Goal: Transaction & Acquisition: Purchase product/service

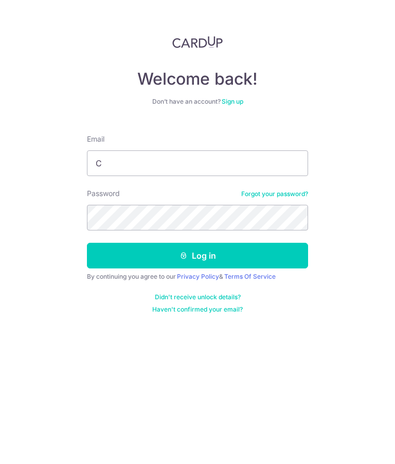
type input "Cynthiath.wu@gmail.com"
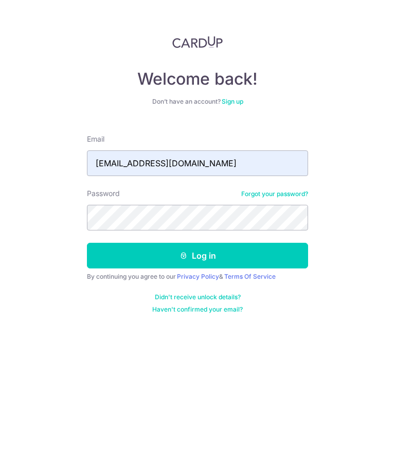
click at [232, 253] on button "Log in" at bounding box center [197, 256] width 221 height 26
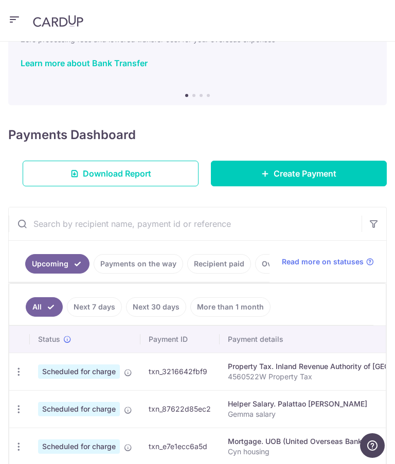
scroll to position [62, 0]
click at [12, 17] on icon "button" at bounding box center [14, 19] width 12 height 13
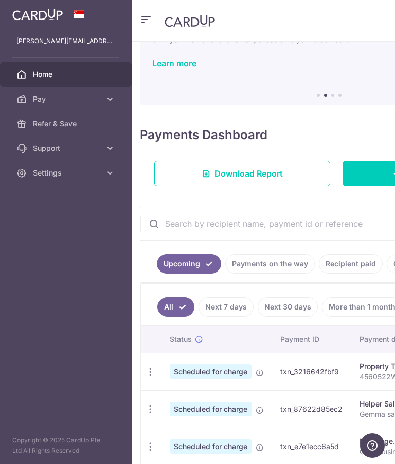
click at [115, 100] on link "Pay" at bounding box center [66, 99] width 132 height 25
click at [60, 122] on span "Payments" at bounding box center [67, 124] width 68 height 10
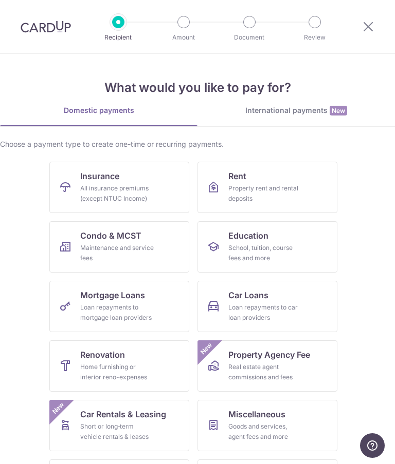
click at [141, 303] on div "Loan repayments to mortgage loan providers" at bounding box center [117, 313] width 74 height 21
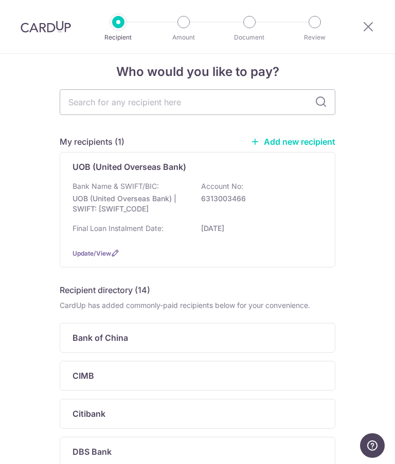
scroll to position [20, 0]
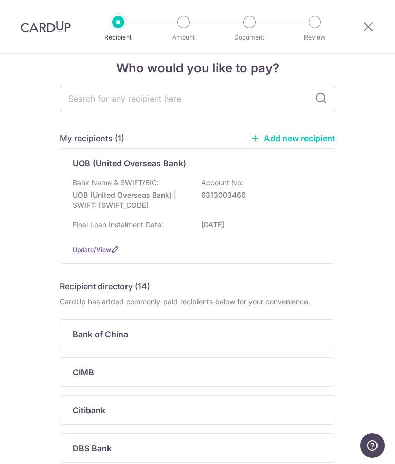
click at [82, 254] on span "Update/View" at bounding box center [91, 250] width 39 height 8
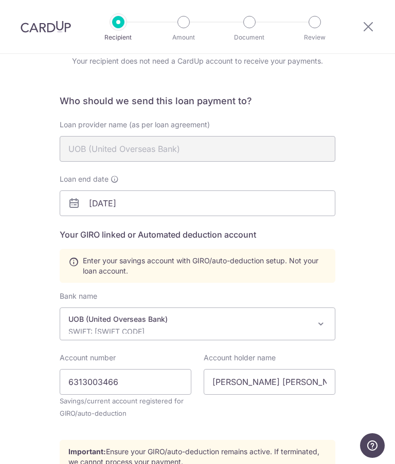
scroll to position [49, 0]
click at [113, 176] on icon at bounding box center [114, 180] width 8 height 8
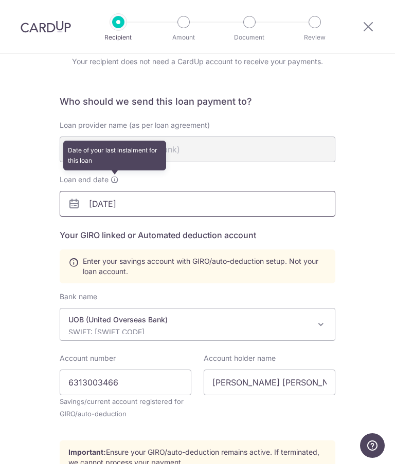
click at [112, 203] on input "01/12/2025" at bounding box center [197, 204] width 275 height 26
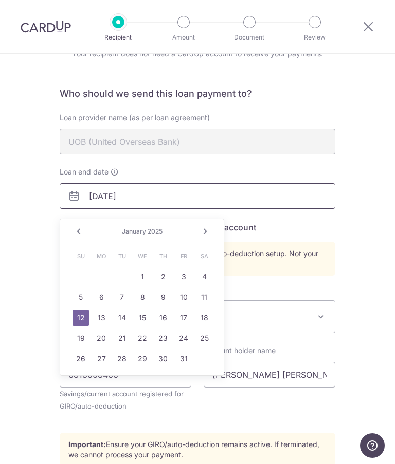
scroll to position [66, 0]
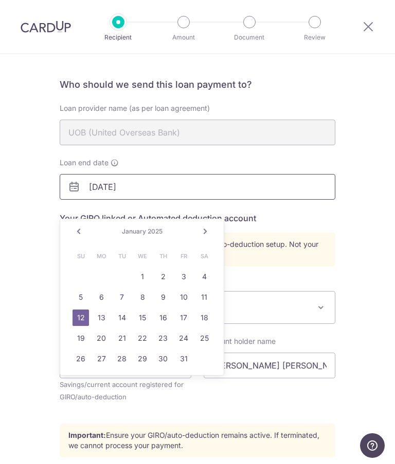
click at [153, 184] on input "01/12/2025" at bounding box center [197, 187] width 275 height 26
click at [104, 185] on input "01/12/2025" at bounding box center [197, 187] width 275 height 26
click at [105, 181] on input "01/12/2025" at bounding box center [197, 187] width 275 height 26
click at [110, 180] on input "01/12/2025" at bounding box center [197, 187] width 275 height 26
click at [143, 182] on input "[DATE]" at bounding box center [197, 187] width 275 height 26
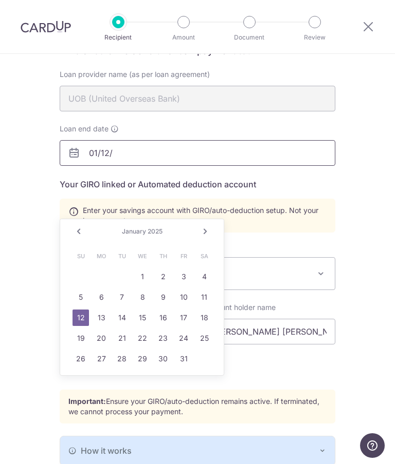
scroll to position [97, 0]
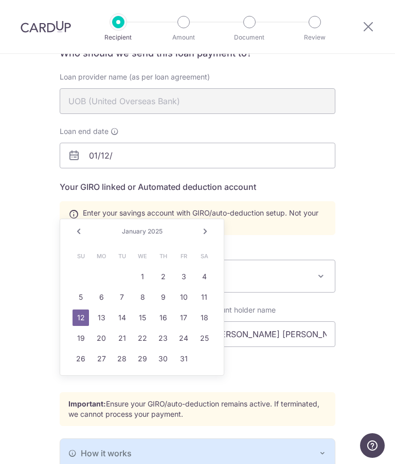
click at [208, 233] on link "Next" at bounding box center [205, 232] width 12 height 12
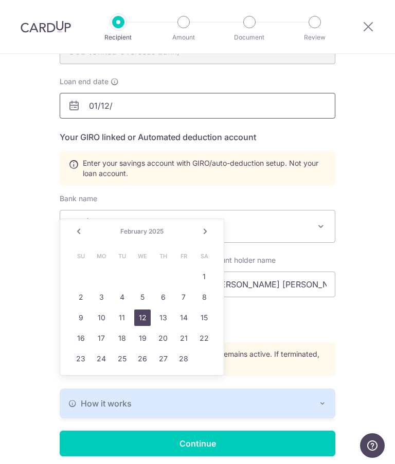
scroll to position [146, 0]
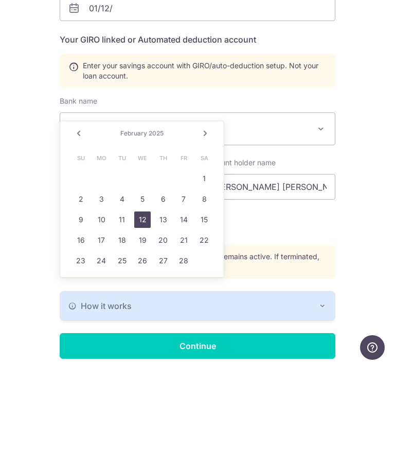
click at [200, 226] on link "Next" at bounding box center [205, 232] width 12 height 12
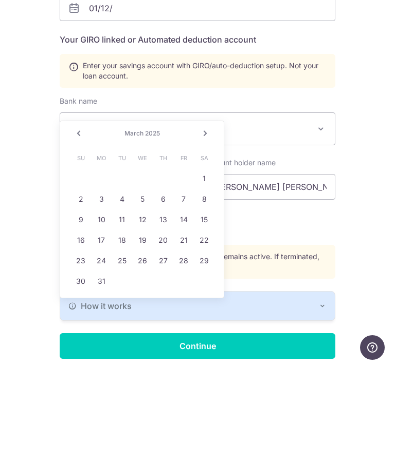
click at [200, 226] on link "Next" at bounding box center [205, 232] width 12 height 12
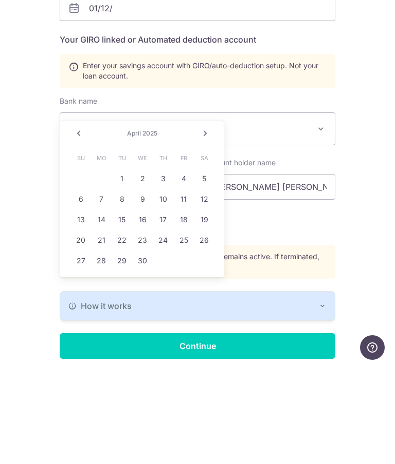
click at [199, 226] on link "Next" at bounding box center [205, 232] width 12 height 12
click at [200, 226] on link "Next" at bounding box center [205, 232] width 12 height 12
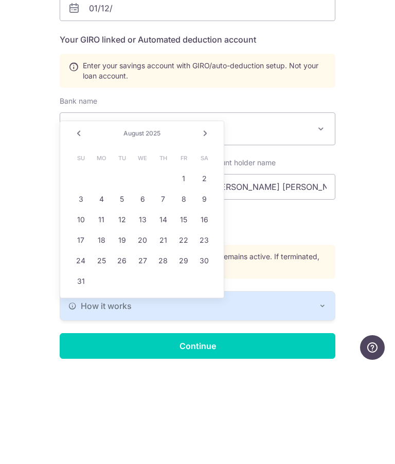
click at [200, 226] on link "Next" at bounding box center [205, 232] width 12 height 12
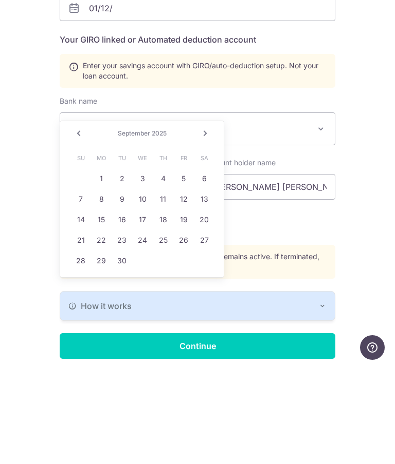
click at [199, 226] on link "Next" at bounding box center [205, 232] width 12 height 12
click at [200, 226] on link "Next" at bounding box center [205, 232] width 12 height 12
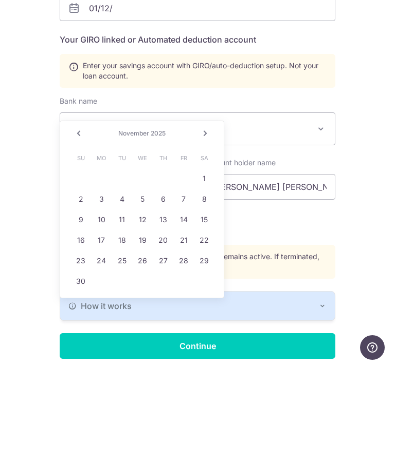
click at [200, 226] on link "Next" at bounding box center [205, 232] width 12 height 12
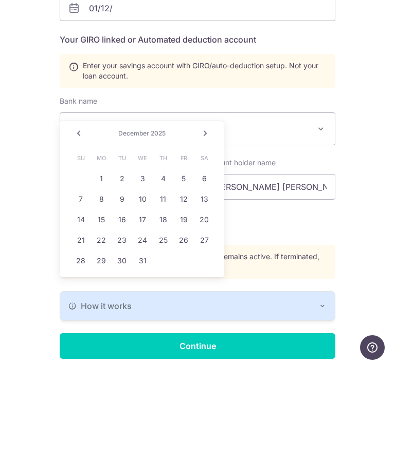
click at [202, 226] on link "Next" at bounding box center [205, 232] width 12 height 12
click at [207, 226] on link "Next" at bounding box center [205, 232] width 12 height 12
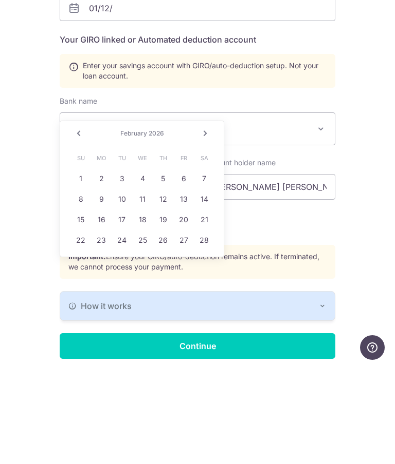
click at [204, 226] on link "Next" at bounding box center [205, 232] width 12 height 12
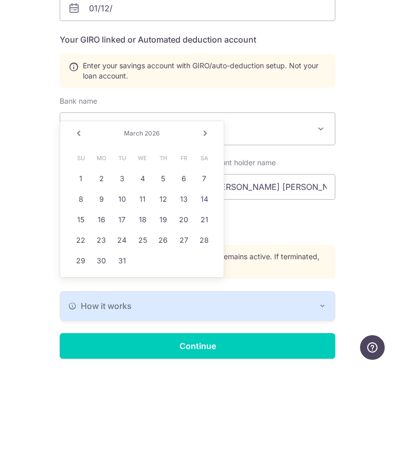
click at [80, 269] on link "1" at bounding box center [80, 277] width 16 height 16
type input "[DATE]"
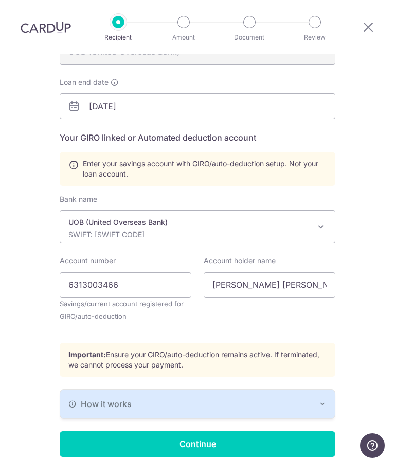
click at [217, 432] on input "Continue" at bounding box center [197, 445] width 275 height 26
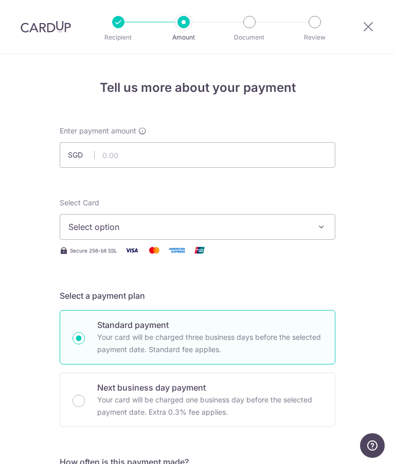
click at [369, 25] on icon at bounding box center [368, 26] width 12 height 13
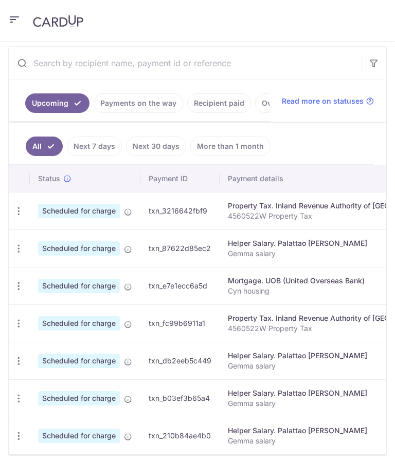
scroll to position [210, 0]
click at [315, 284] on div "Mortgage. UOB (United Overseas Bank)" at bounding box center [336, 281] width 217 height 10
click at [17, 283] on icon "button" at bounding box center [18, 287] width 11 height 11
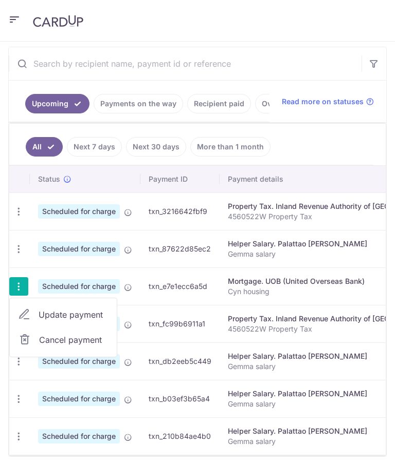
click at [93, 314] on span "Update payment" at bounding box center [74, 315] width 70 height 12
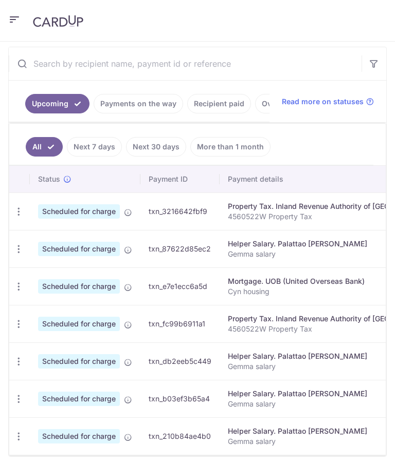
radio input "true"
type input "1,923.52"
type input "02/11/2025"
type input "Cyn housing"
type input "REC185"
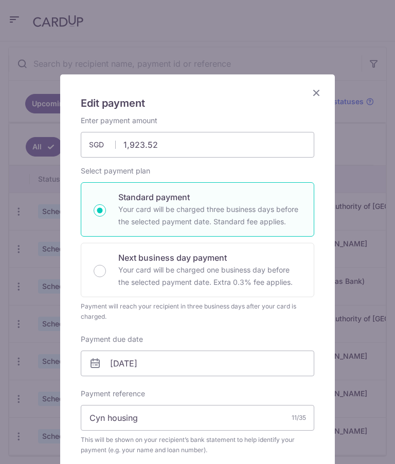
scroll to position [0, 0]
click at [314, 91] on icon "Close" at bounding box center [316, 92] width 12 height 13
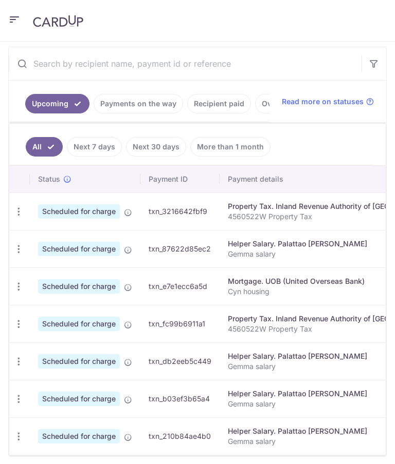
click at [21, 246] on icon "button" at bounding box center [18, 249] width 11 height 11
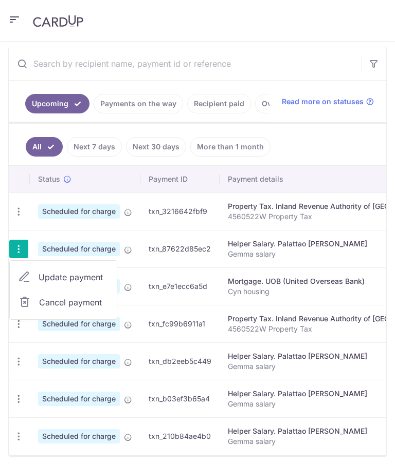
click at [85, 277] on span "Update payment" at bounding box center [74, 277] width 70 height 12
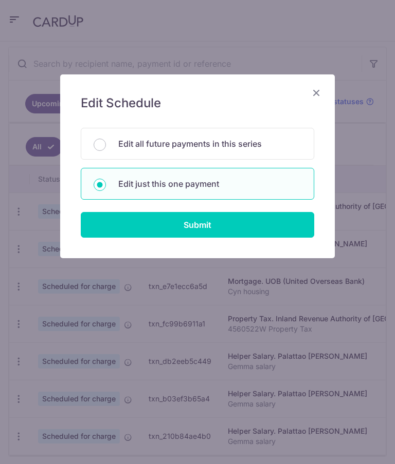
click at [315, 94] on icon "Close" at bounding box center [316, 92] width 12 height 13
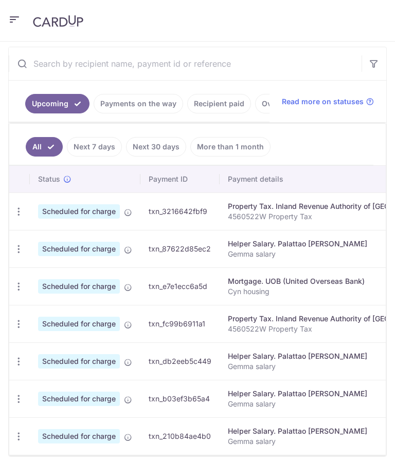
click at [20, 210] on icon "button" at bounding box center [18, 212] width 11 height 11
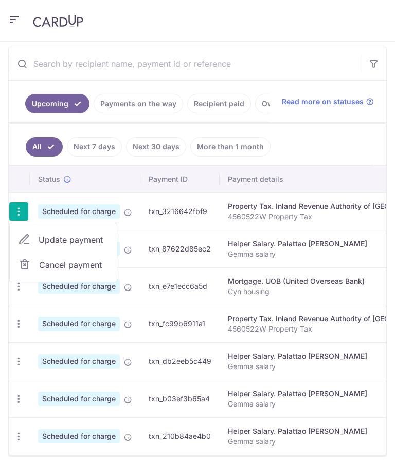
click at [322, 148] on div at bounding box center [197, 232] width 395 height 464
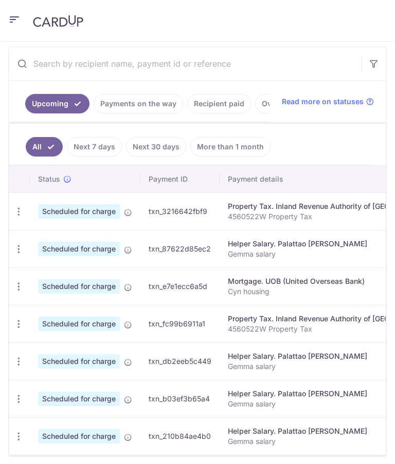
click at [22, 244] on icon "button" at bounding box center [18, 249] width 11 height 11
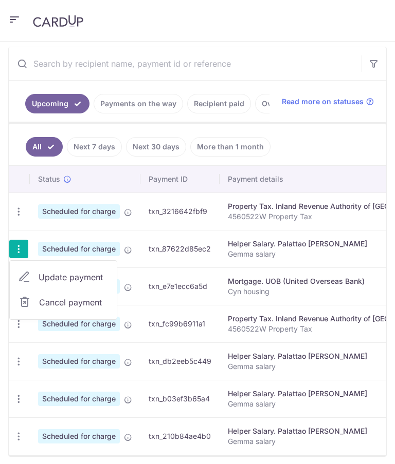
click at [334, 148] on div at bounding box center [197, 232] width 395 height 464
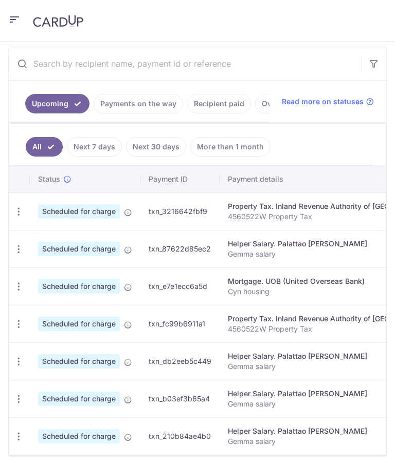
click at [22, 282] on icon "button" at bounding box center [18, 287] width 11 height 11
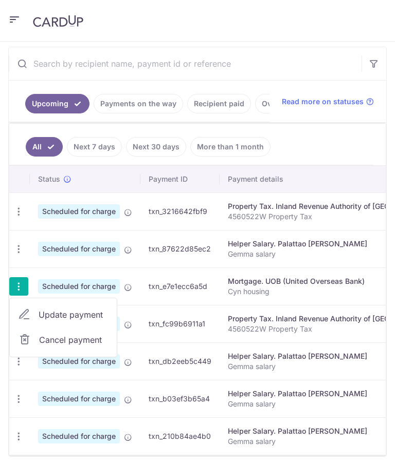
click at [86, 315] on span "Update payment" at bounding box center [74, 315] width 70 height 12
radio input "true"
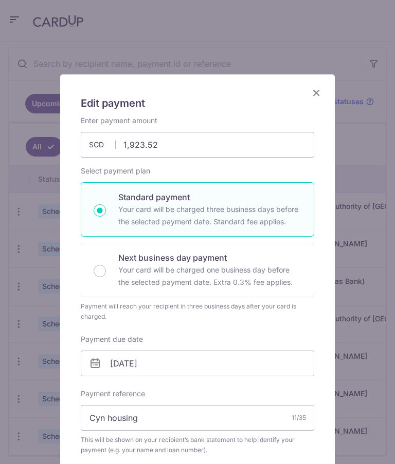
click at [318, 97] on icon "Close" at bounding box center [316, 92] width 12 height 13
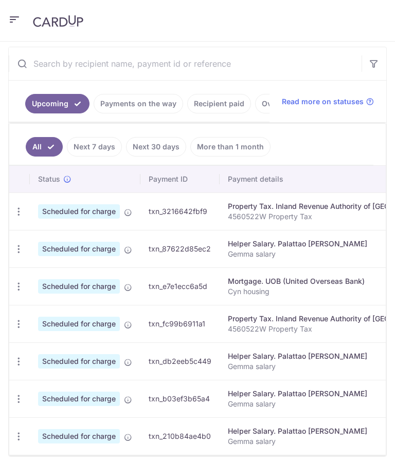
click at [18, 211] on icon "button" at bounding box center [18, 212] width 11 height 11
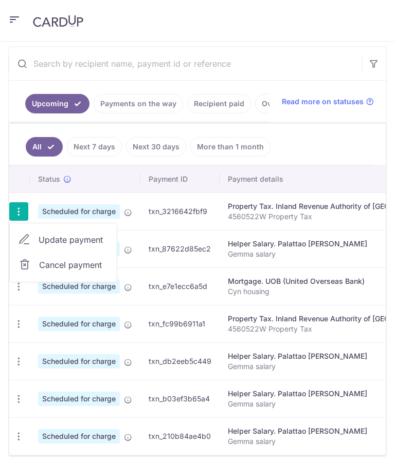
click at [88, 237] on span "Update payment" at bounding box center [74, 240] width 70 height 12
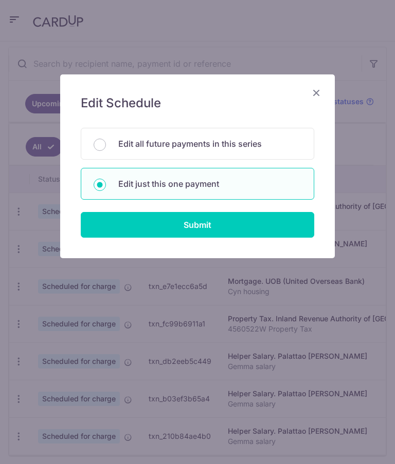
click at [312, 95] on icon "Close" at bounding box center [316, 92] width 12 height 13
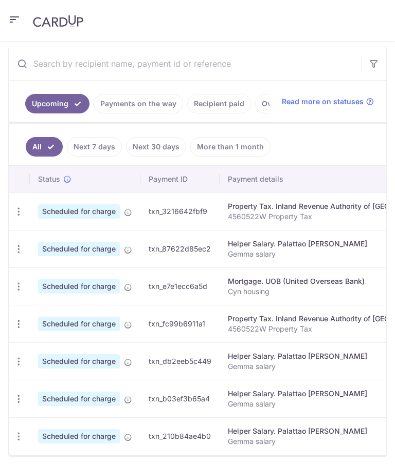
click at [130, 211] on icon at bounding box center [128, 213] width 8 height 8
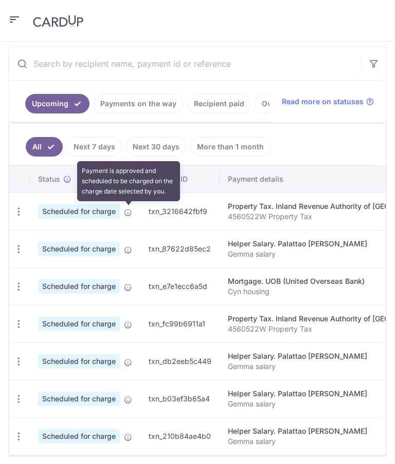
click at [283, 35] on header at bounding box center [197, 21] width 395 height 42
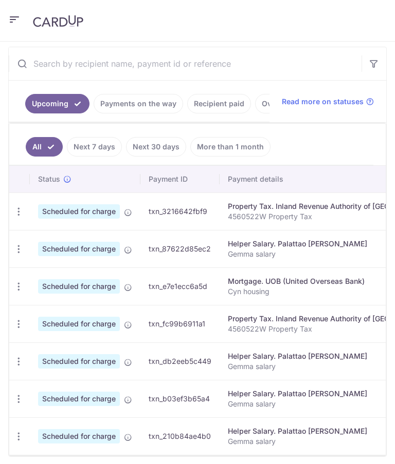
click at [20, 207] on icon "button" at bounding box center [18, 212] width 11 height 11
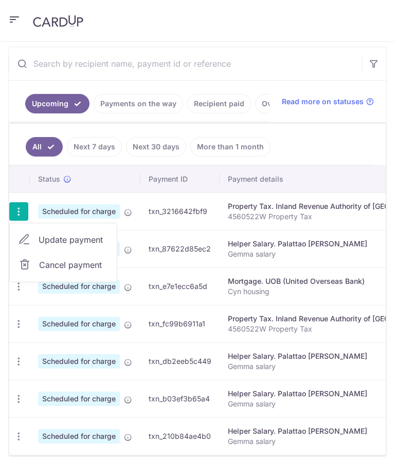
click at [88, 243] on span "Update payment" at bounding box center [74, 240] width 70 height 12
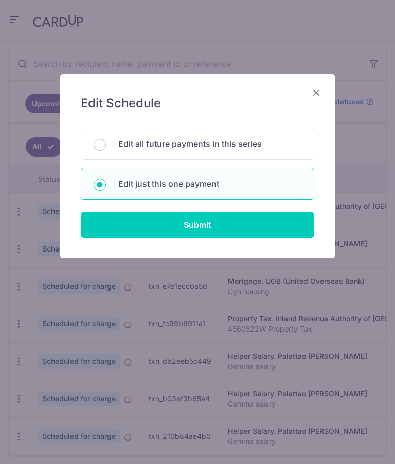
click at [257, 146] on p "Edit all future payments in this series" at bounding box center [209, 144] width 183 height 12
click at [106, 146] on input "Edit all future payments in this series" at bounding box center [99, 145] width 12 height 12
radio input "true"
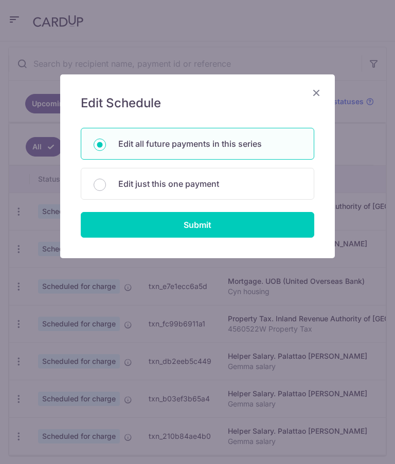
click at [207, 226] on input "Submit" at bounding box center [197, 225] width 233 height 26
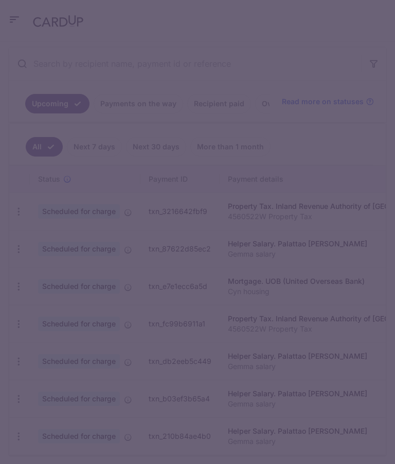
type input "1,328.33"
radio input "true"
type input "4560522W"
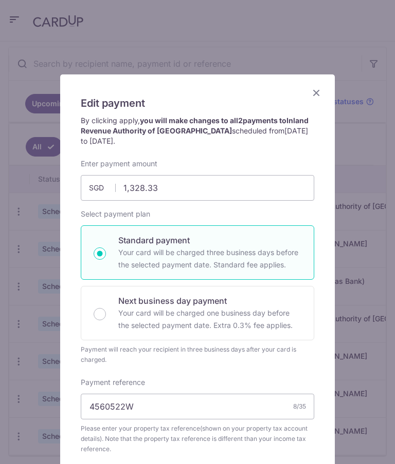
click at [314, 96] on icon "Close" at bounding box center [316, 92] width 12 height 13
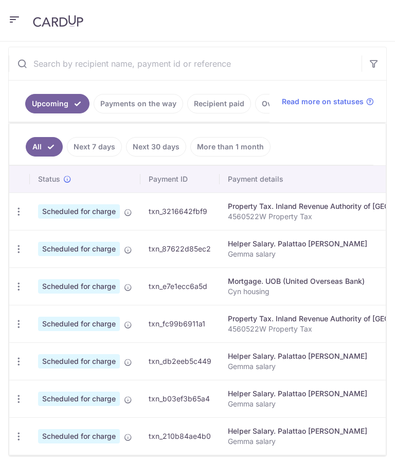
click at [18, 213] on icon "button" at bounding box center [18, 212] width 11 height 11
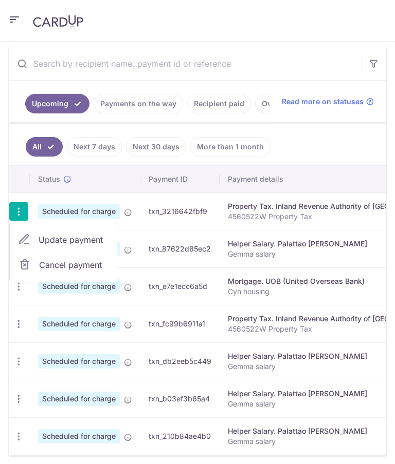
click at [332, 144] on div at bounding box center [197, 232] width 395 height 464
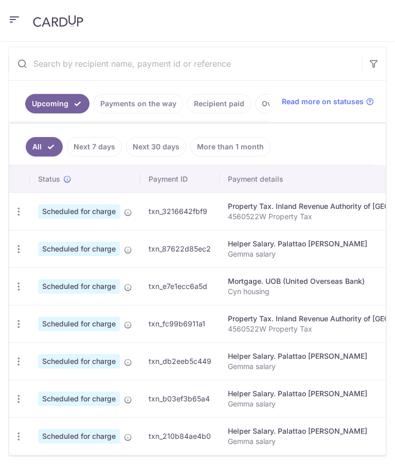
click at [15, 246] on icon "button" at bounding box center [18, 249] width 11 height 11
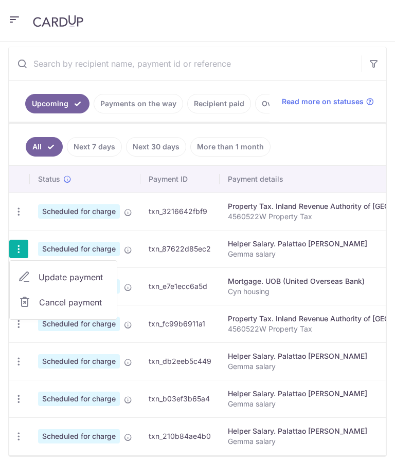
click at [86, 279] on span "Update payment" at bounding box center [74, 277] width 70 height 12
radio input "true"
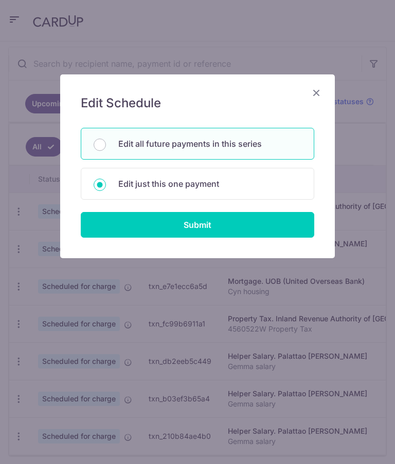
click at [316, 95] on icon "Close" at bounding box center [316, 92] width 12 height 13
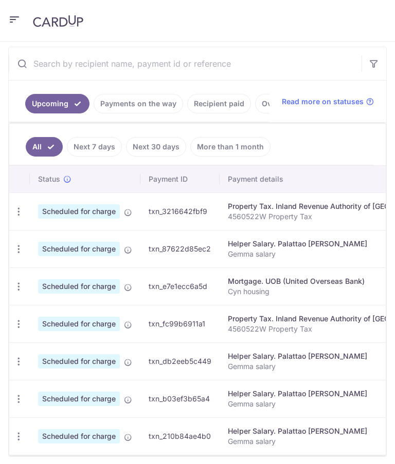
click at [20, 284] on icon "button" at bounding box center [18, 287] width 11 height 11
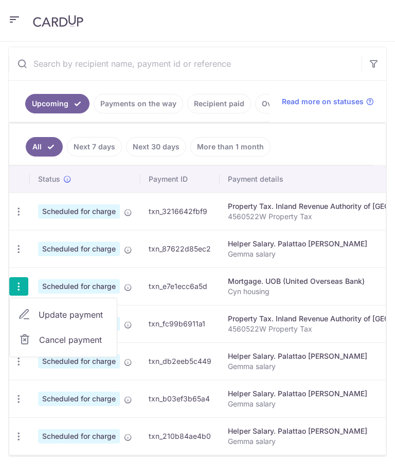
click at [83, 316] on span "Update payment" at bounding box center [74, 315] width 70 height 12
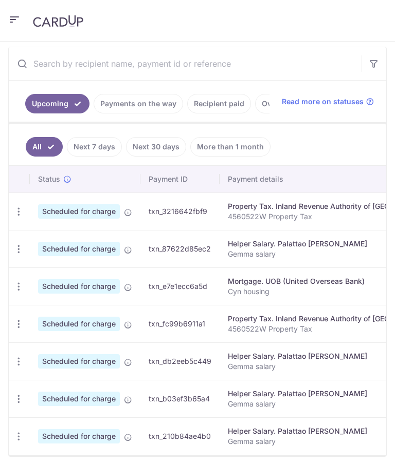
type input "1,923.52"
radio input "true"
type input "02/11/2025"
type input "Cyn housing"
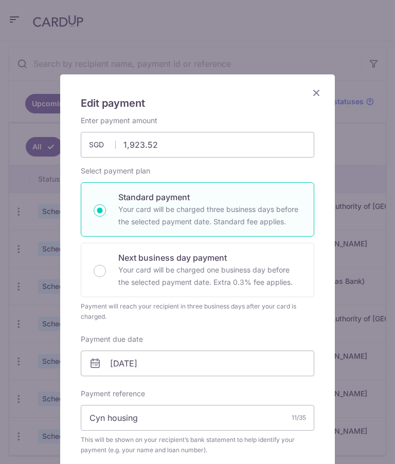
click at [315, 93] on icon "Close" at bounding box center [316, 92] width 12 height 13
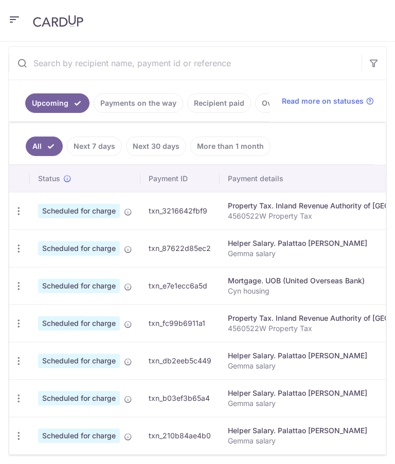
scroll to position [210, 0]
click at [21, 283] on icon "button" at bounding box center [18, 287] width 11 height 11
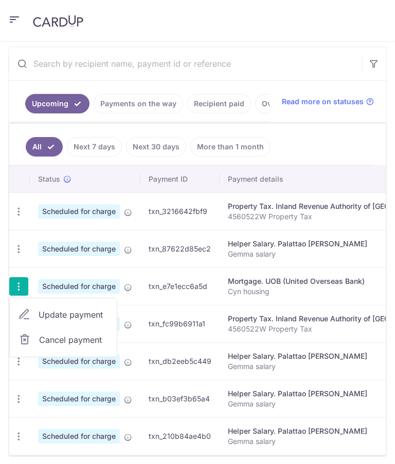
click at [80, 316] on span "Update payment" at bounding box center [74, 315] width 70 height 12
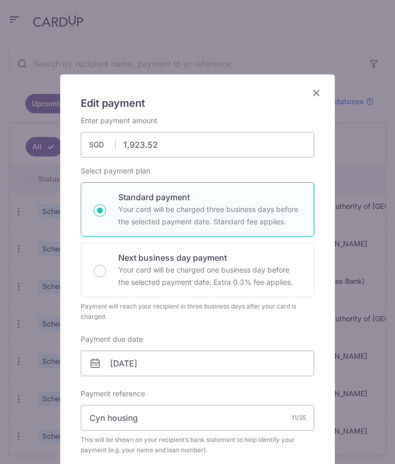
scroll to position [0, 0]
click at [315, 91] on icon "Close" at bounding box center [316, 92] width 12 height 13
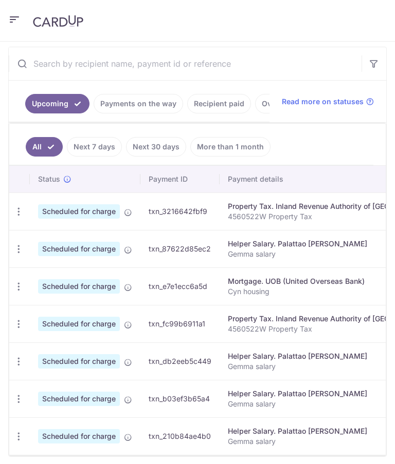
click at [368, 100] on icon at bounding box center [369, 102] width 8 height 8
click at [18, 291] on icon "button" at bounding box center [18, 287] width 11 height 11
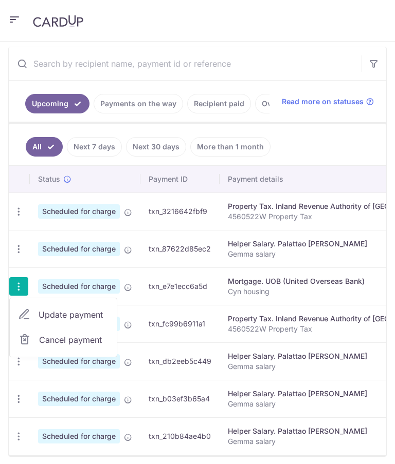
click at [76, 316] on span "Update payment" at bounding box center [74, 315] width 70 height 12
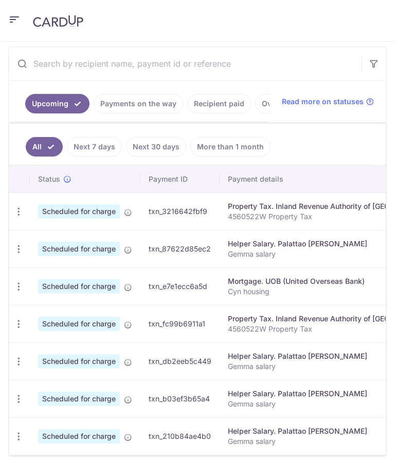
radio input "true"
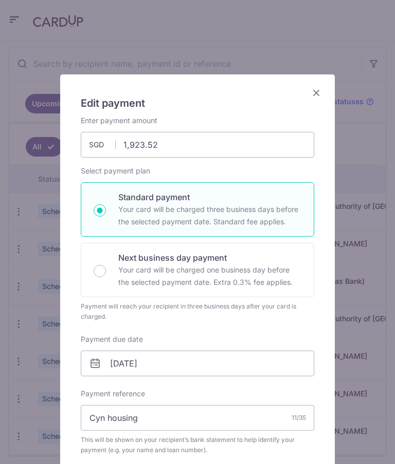
click at [101, 100] on h5 "Edit payment" at bounding box center [197, 103] width 233 height 16
click at [321, 95] on icon "Close" at bounding box center [316, 92] width 12 height 13
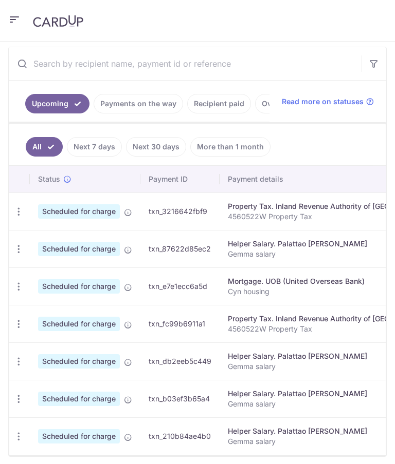
click at [16, 16] on icon "button" at bounding box center [14, 19] width 12 height 13
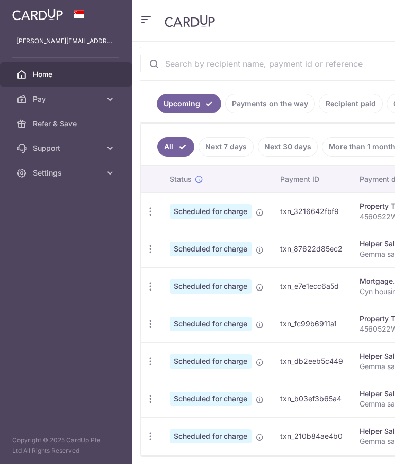
click at [115, 170] on icon at bounding box center [110, 173] width 10 height 10
click at [116, 174] on link "Settings" at bounding box center [66, 173] width 132 height 25
click at [115, 98] on icon at bounding box center [110, 99] width 10 height 10
click at [63, 129] on link "Payments" at bounding box center [66, 123] width 132 height 25
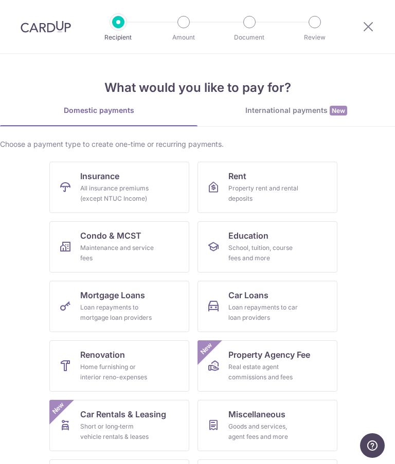
click at [134, 304] on div "Loan repayments to mortgage loan providers" at bounding box center [117, 313] width 74 height 21
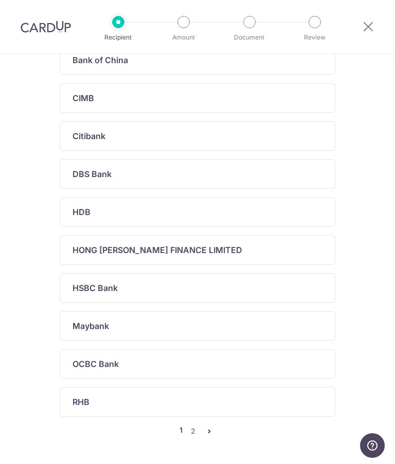
scroll to position [293, 0]
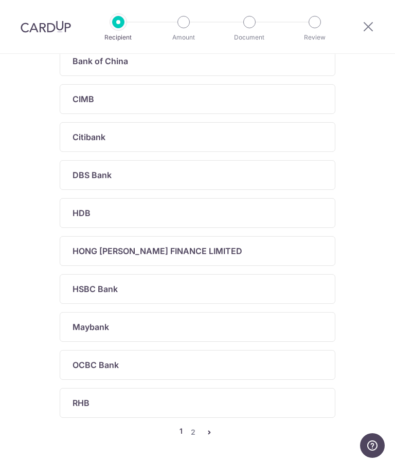
click at [215, 438] on link "pager" at bounding box center [209, 432] width 12 height 12
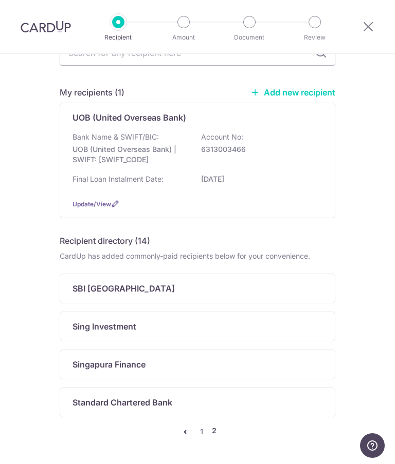
scroll to position [65, 0]
click at [188, 436] on icon "pager" at bounding box center [185, 432] width 8 height 8
click at [188, 437] on icon "pager" at bounding box center [185, 432] width 8 height 8
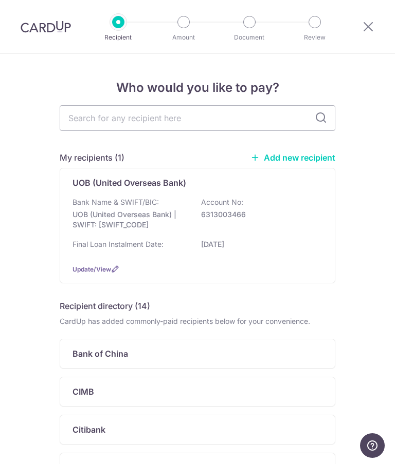
click at [88, 273] on span "Update/View" at bounding box center [91, 270] width 39 height 8
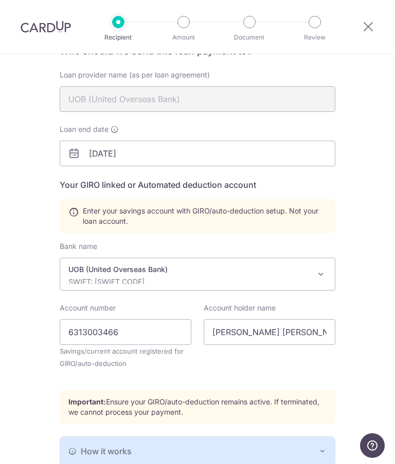
scroll to position [98, 0]
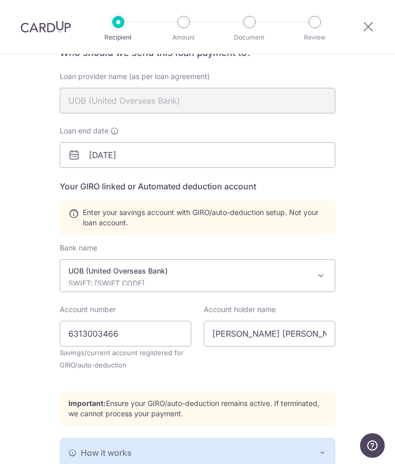
click at [118, 126] on label "Loan end date" at bounding box center [89, 131] width 59 height 10
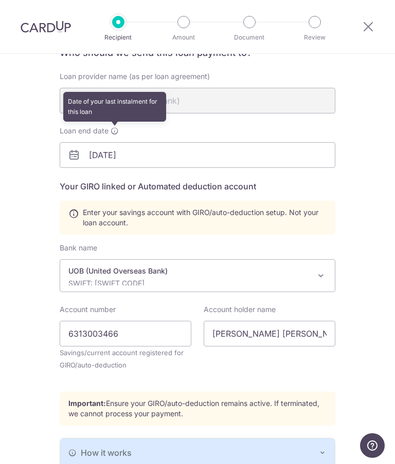
click at [111, 128] on icon at bounding box center [114, 131] width 8 height 8
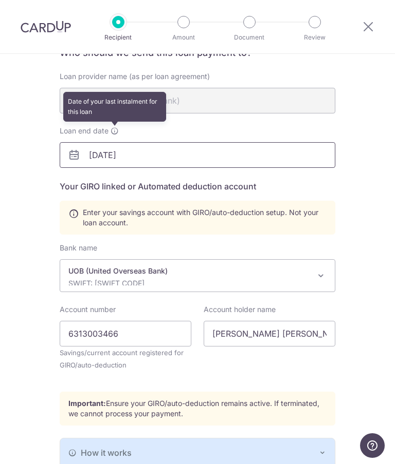
click at [147, 157] on input "01/12/2025" at bounding box center [197, 155] width 275 height 26
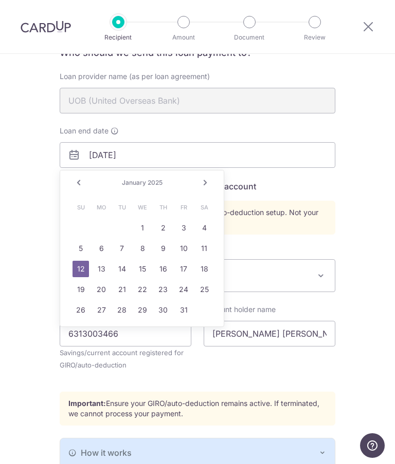
click at [207, 183] on link "Next" at bounding box center [205, 183] width 12 height 12
click at [205, 184] on link "Next" at bounding box center [205, 183] width 12 height 12
click at [203, 188] on link "Next" at bounding box center [205, 183] width 12 height 12
click at [204, 189] on link "Next" at bounding box center [205, 183] width 12 height 12
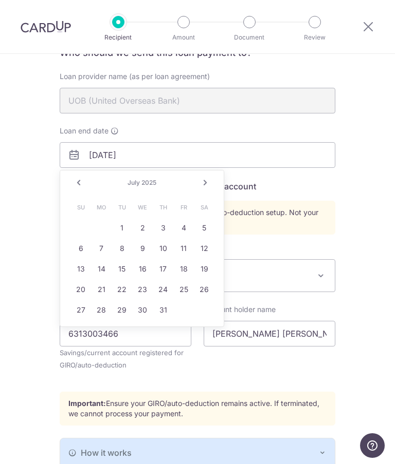
click at [202, 188] on link "Next" at bounding box center [205, 183] width 12 height 12
click at [203, 188] on link "Next" at bounding box center [205, 183] width 12 height 12
click at [202, 188] on link "Next" at bounding box center [205, 183] width 12 height 12
click at [205, 188] on link "Next" at bounding box center [205, 183] width 12 height 12
click at [209, 188] on link "Next" at bounding box center [205, 183] width 12 height 12
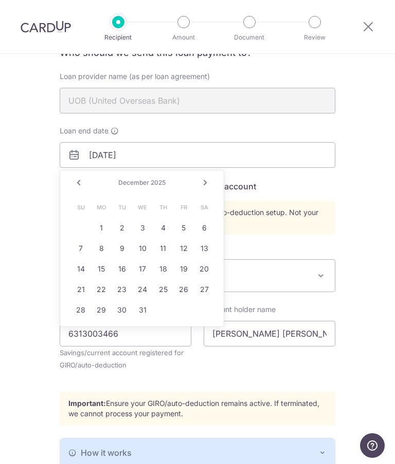
click at [209, 188] on link "Next" at bounding box center [205, 183] width 12 height 12
click at [206, 188] on link "Next" at bounding box center [205, 183] width 12 height 12
click at [211, 183] on link "Next" at bounding box center [205, 183] width 12 height 12
click at [82, 226] on link "1" at bounding box center [80, 228] width 16 height 16
type input "03/01/2026"
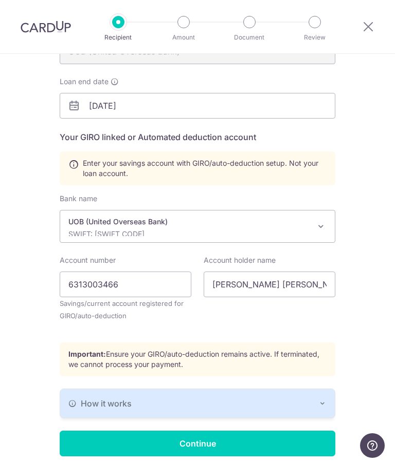
scroll to position [146, 0]
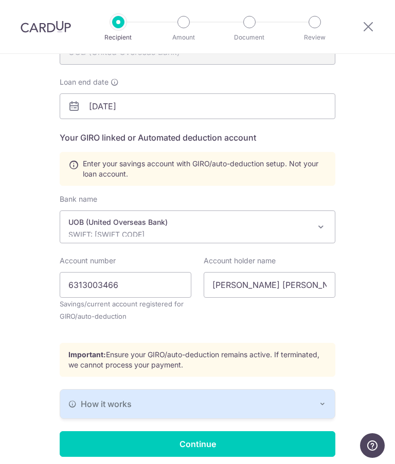
click at [199, 452] on input "Continue" at bounding box center [197, 445] width 275 height 26
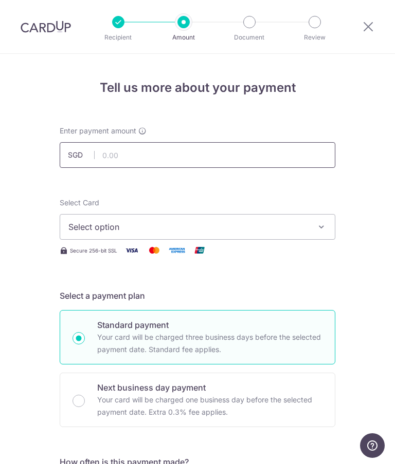
click at [152, 151] on input "text" at bounding box center [197, 155] width 275 height 26
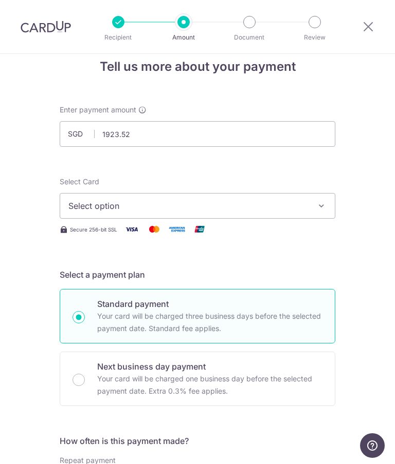
click at [324, 207] on icon "button" at bounding box center [321, 206] width 10 height 10
type input "1,923.52"
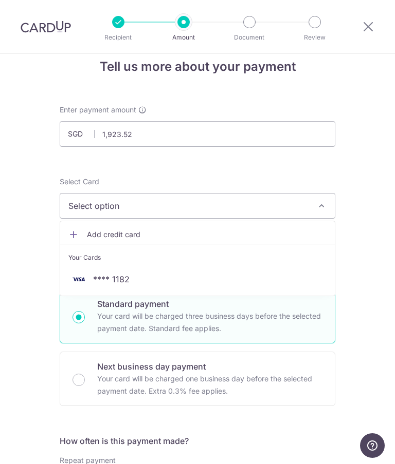
click at [128, 280] on span "**** 1182" at bounding box center [111, 279] width 36 height 12
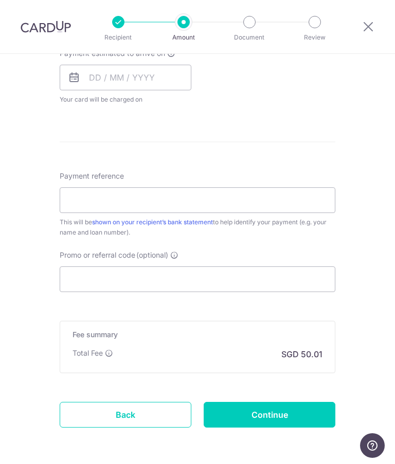
scroll to position [482, 0]
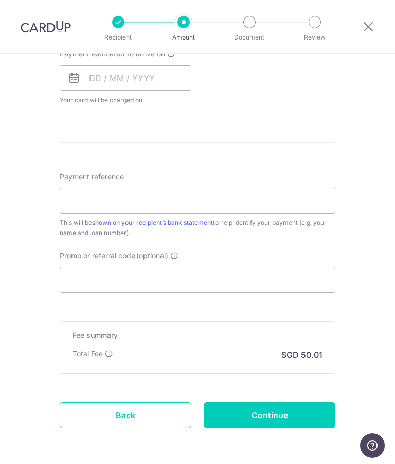
click at [274, 420] on input "Continue" at bounding box center [269, 416] width 132 height 26
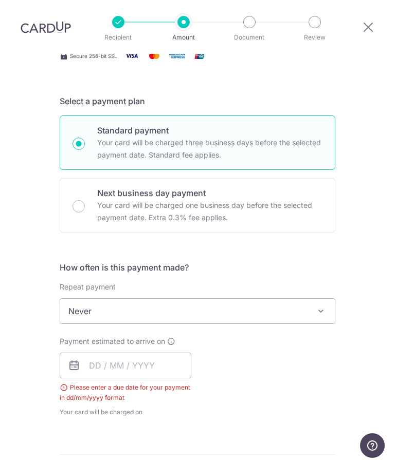
scroll to position [195, 0]
click at [324, 305] on span at bounding box center [320, 311] width 12 height 12
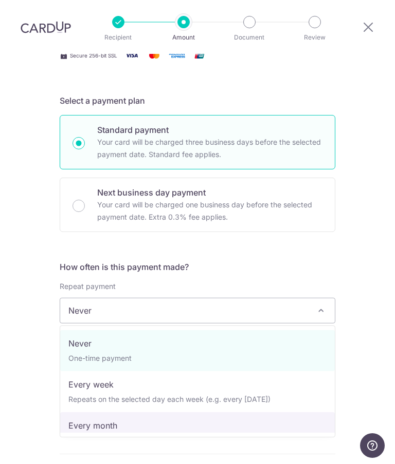
select select "3"
type input "03/01/2026"
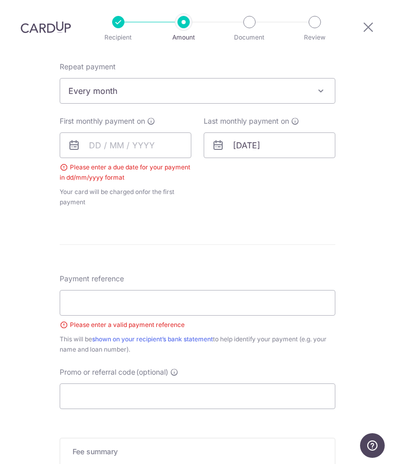
scroll to position [416, 0]
click at [95, 132] on input "text" at bounding box center [126, 145] width 132 height 26
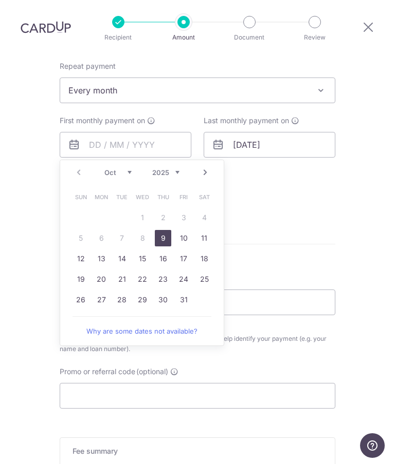
click at [205, 166] on link "Next" at bounding box center [205, 172] width 12 height 12
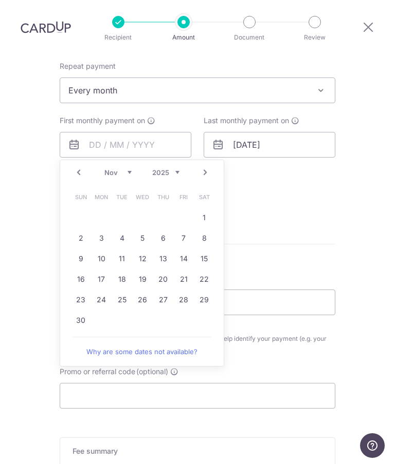
click at [205, 166] on link "Next" at bounding box center [205, 172] width 12 height 12
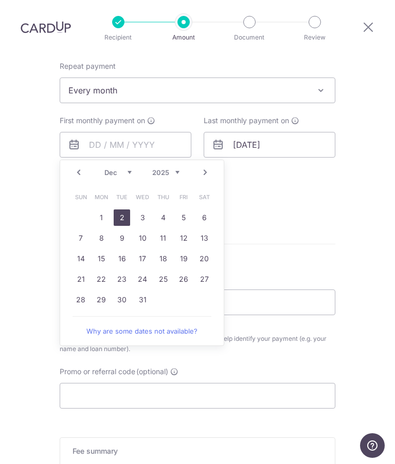
click at [125, 210] on link "2" at bounding box center [122, 218] width 16 height 16
type input "02/12/2025"
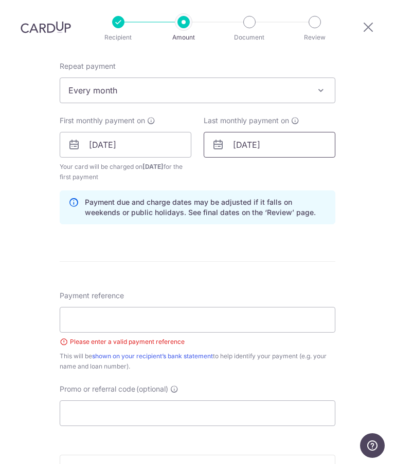
click at [295, 132] on input "03/01/2026" at bounding box center [269, 145] width 132 height 26
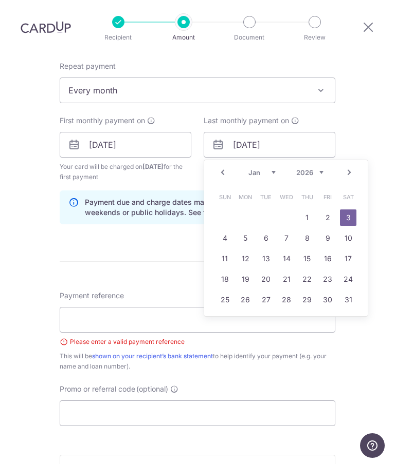
click at [376, 65] on div "Tell us more about your payment Enter payment amount SGD 1,923.52 1923.52 Selec…" at bounding box center [197, 138] width 395 height 1001
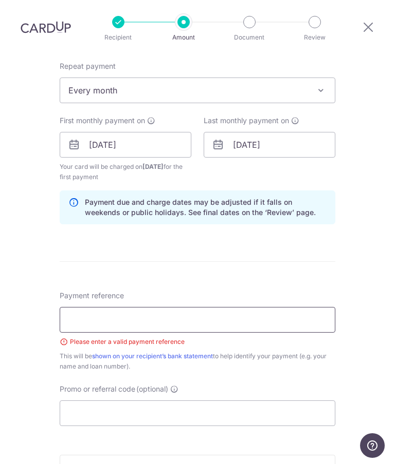
click at [168, 307] on input "Payment reference" at bounding box center [197, 320] width 275 height 26
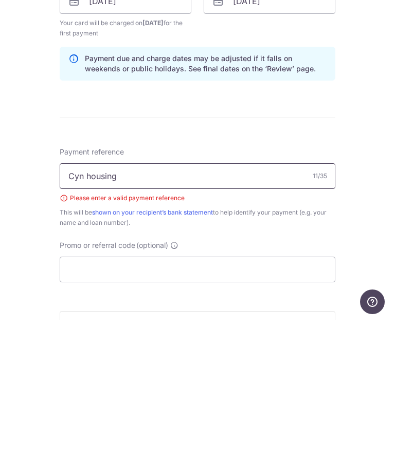
type input "Cyn housing"
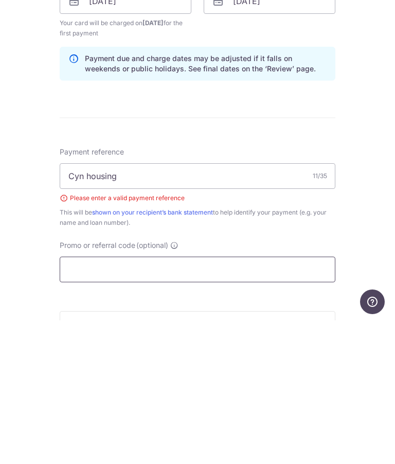
click at [216, 401] on input "Promo or referral code (optional)" at bounding box center [197, 414] width 275 height 26
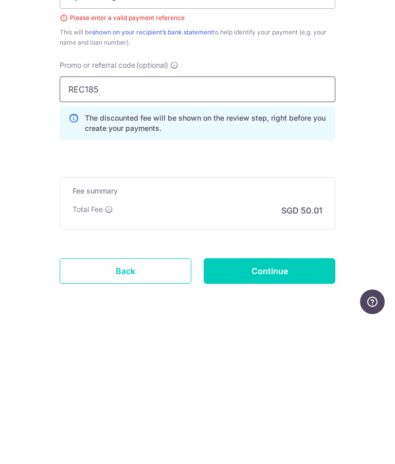
scroll to position [595, 0]
type input "REC185"
click at [282, 403] on input "Continue" at bounding box center [269, 416] width 132 height 26
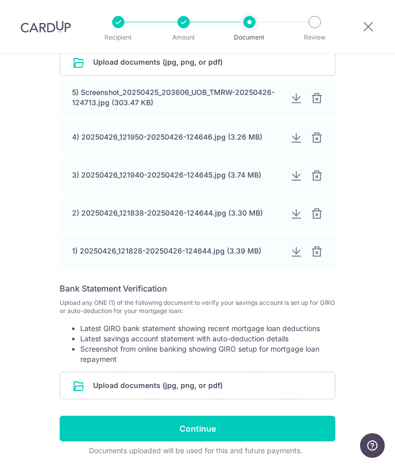
scroll to position [260, 0]
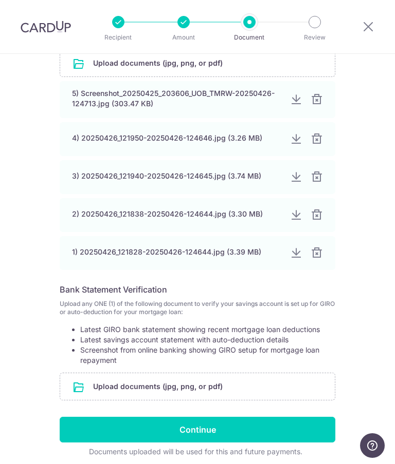
click at [191, 440] on input "Continue" at bounding box center [197, 430] width 275 height 26
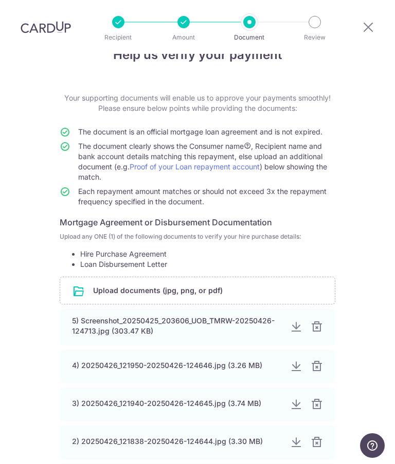
scroll to position [27, 0]
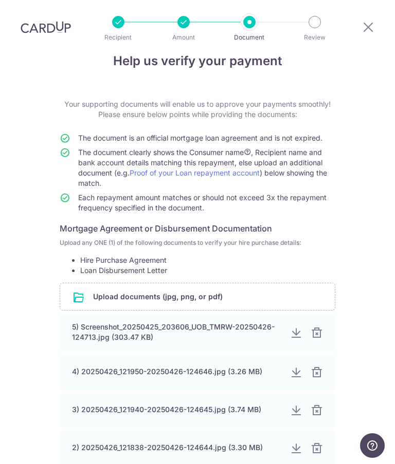
click at [254, 322] on div "5) Screenshot_20250425_203606_UOB_TMRW-20250426-124713.jpg (303.47 KB)" at bounding box center [177, 332] width 210 height 21
click at [237, 367] on div "4) 20250426_121950-20250426-124646.jpg (3.26 MB)" at bounding box center [177, 372] width 210 height 10
click at [234, 322] on div "5) Screenshot_20250425_203606_UOB_TMRW-20250426-124713.jpg (303.47 KB)" at bounding box center [177, 332] width 210 height 21
click at [220, 356] on div "4) 20250426_121950-20250426-124646.jpg (3.26 MB)" at bounding box center [197, 373] width 275 height 34
click at [212, 394] on div "3) 20250426_121940-20250426-124645.jpg (3.74 MB)" at bounding box center [197, 411] width 275 height 34
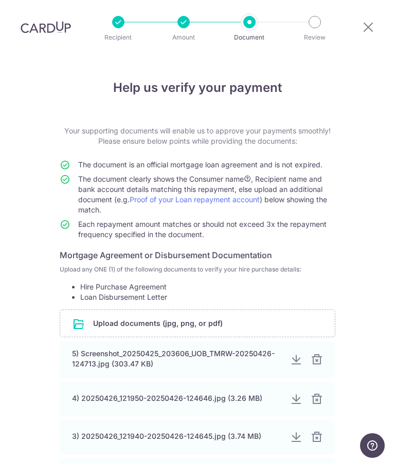
scroll to position [0, 0]
